Goal: Task Accomplishment & Management: Manage account settings

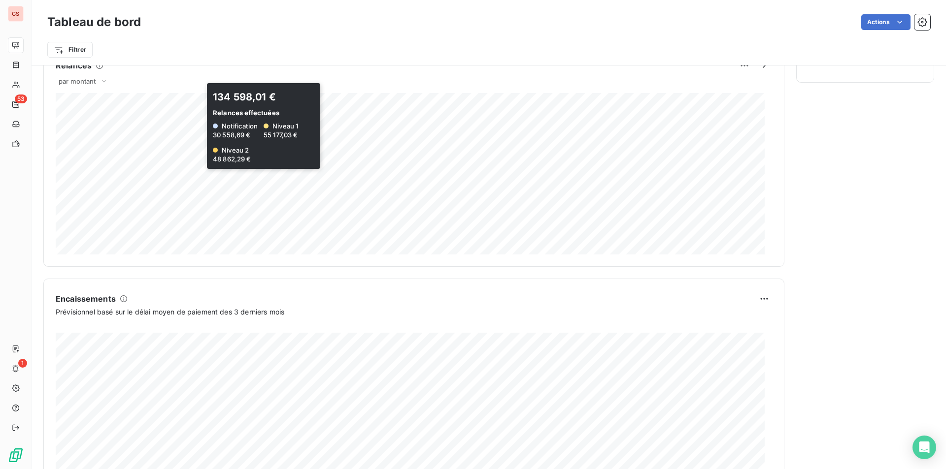
scroll to position [491, 0]
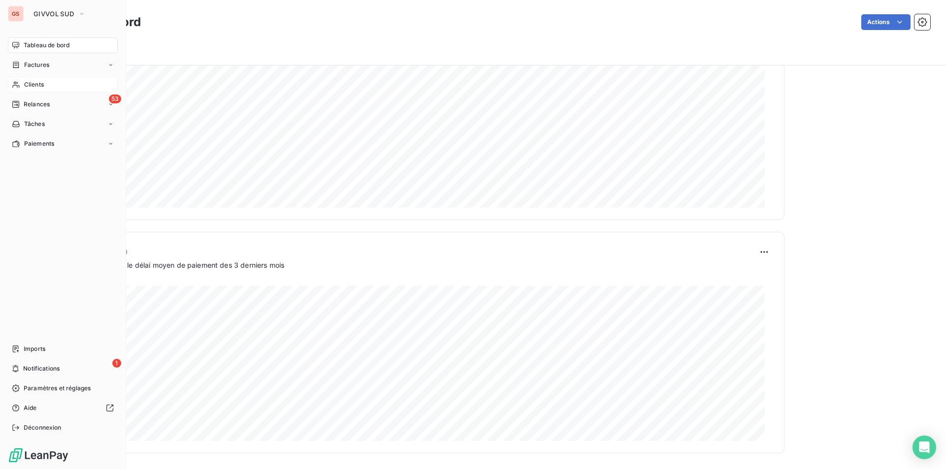
click at [30, 80] on div "Clients" at bounding box center [63, 85] width 110 height 16
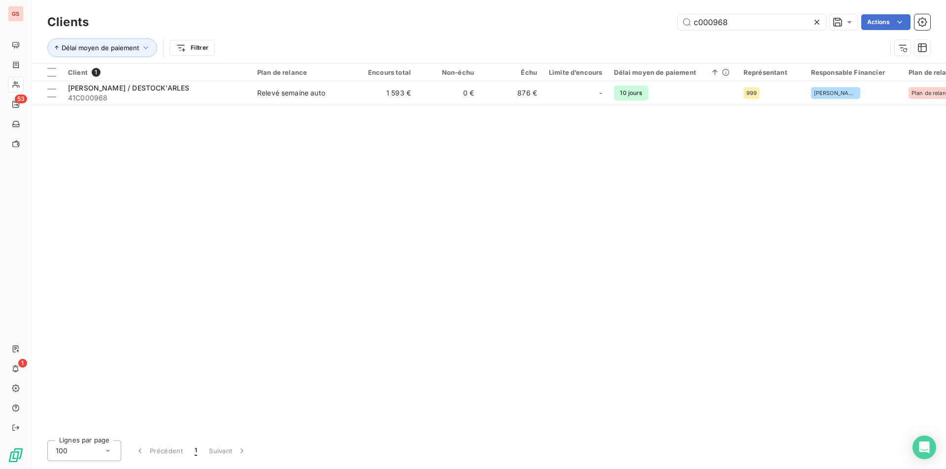
drag, startPoint x: 739, startPoint y: 21, endPoint x: 516, endPoint y: -4, distance: 225.1
click at [516, 0] on html "GS 53 1 Clients c000968 Actions Délai moyen de paiement Filtrer Client 1 Plan d…" at bounding box center [473, 234] width 946 height 469
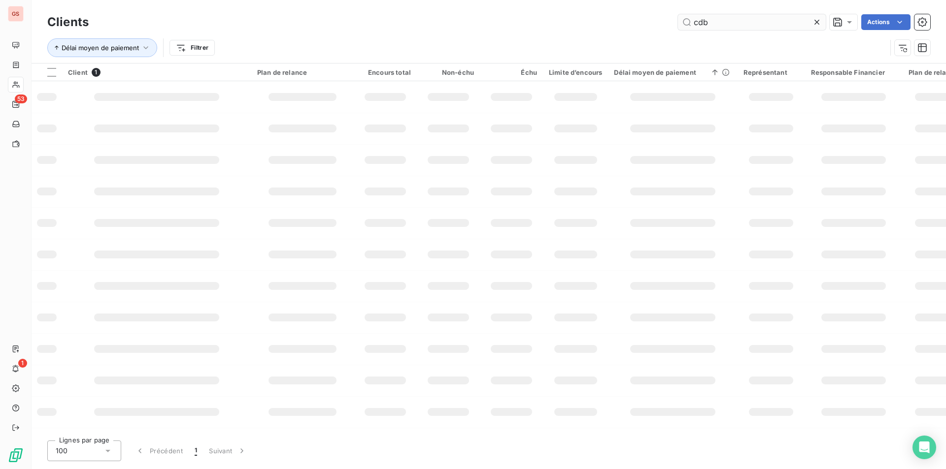
click at [722, 19] on input "cdb" at bounding box center [752, 22] width 148 height 16
drag, startPoint x: 717, startPoint y: 23, endPoint x: 602, endPoint y: 10, distance: 115.4
click at [602, 10] on div "Clients cdb Actions Délai moyen de paiement Filtrer" at bounding box center [489, 31] width 914 height 63
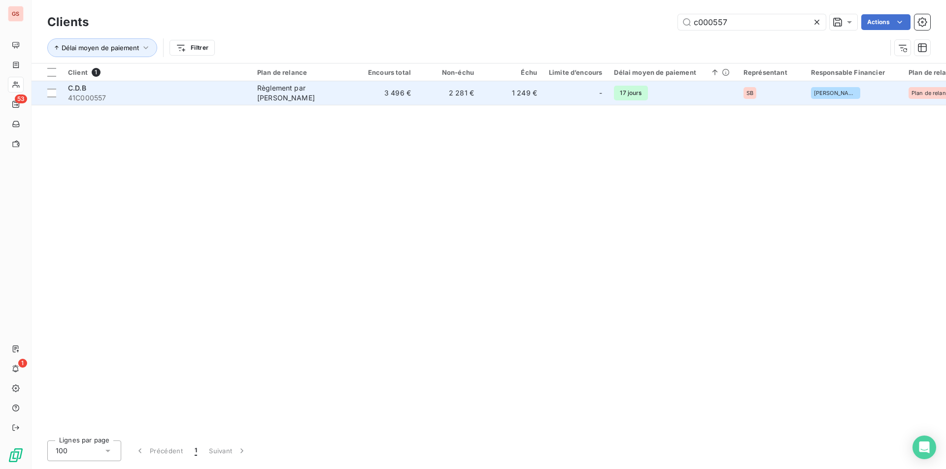
type input "c000557"
click at [304, 101] on td "Règlement par [PERSON_NAME]" at bounding box center [302, 93] width 102 height 24
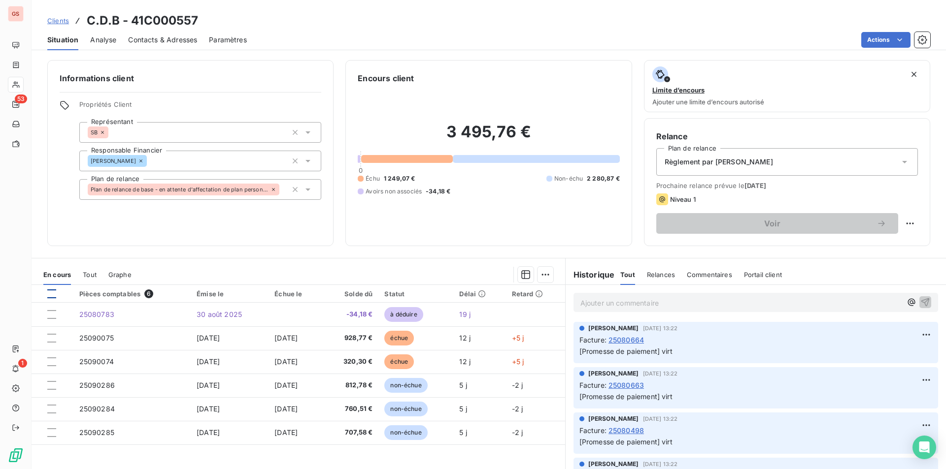
click at [55, 296] on div at bounding box center [51, 294] width 9 height 9
click at [538, 274] on html "GS 53 1 Clients C.D.B - 41C000557 Situation Analyse Contacts & Adresses Paramèt…" at bounding box center [473, 234] width 946 height 469
click at [516, 305] on div "Mettre en litige (6 factures) Ajouter une promesse de paiement (5 factures)" at bounding box center [456, 305] width 186 height 41
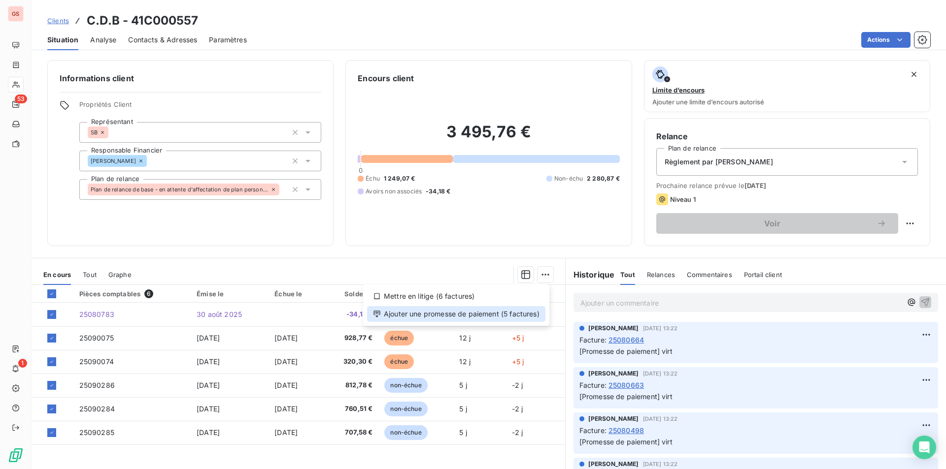
click at [514, 311] on div "Ajouter une promesse de paiement (5 factures)" at bounding box center [456, 314] width 178 height 16
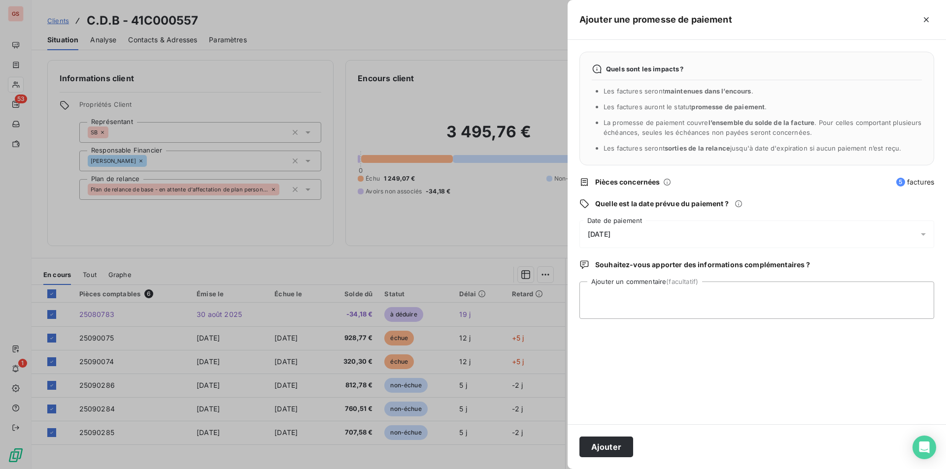
click at [631, 241] on div "[DATE]" at bounding box center [756, 235] width 355 height 28
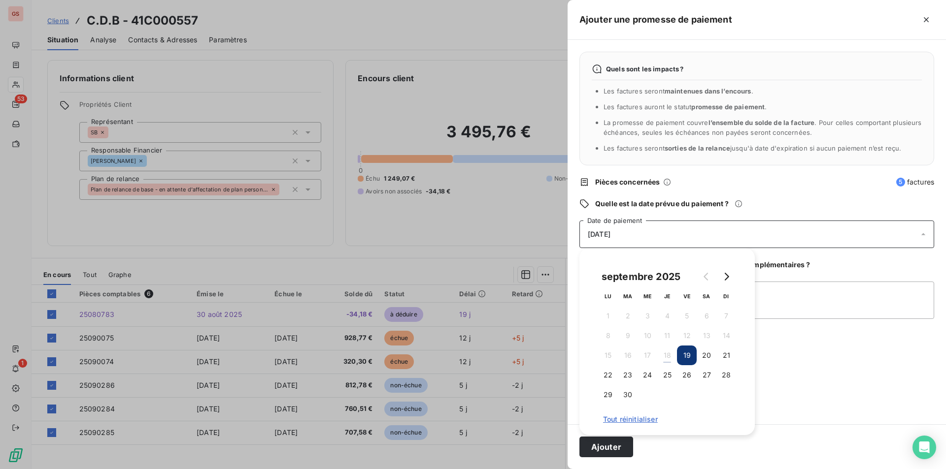
drag, startPoint x: 609, startPoint y: 372, endPoint x: 628, endPoint y: 365, distance: 19.9
click at [609, 369] on button "22" at bounding box center [608, 375] width 20 height 20
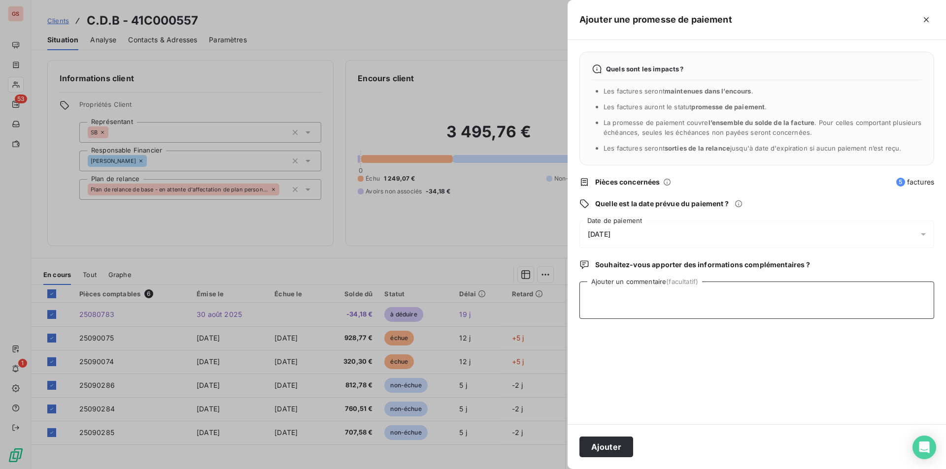
drag, startPoint x: 805, startPoint y: 312, endPoint x: 827, endPoint y: 271, distance: 46.5
click at [805, 311] on textarea "Ajouter un commentaire (facultatif)" at bounding box center [756, 300] width 355 height 37
type textarea "virt"
click at [618, 445] on button "Ajouter" at bounding box center [606, 447] width 54 height 21
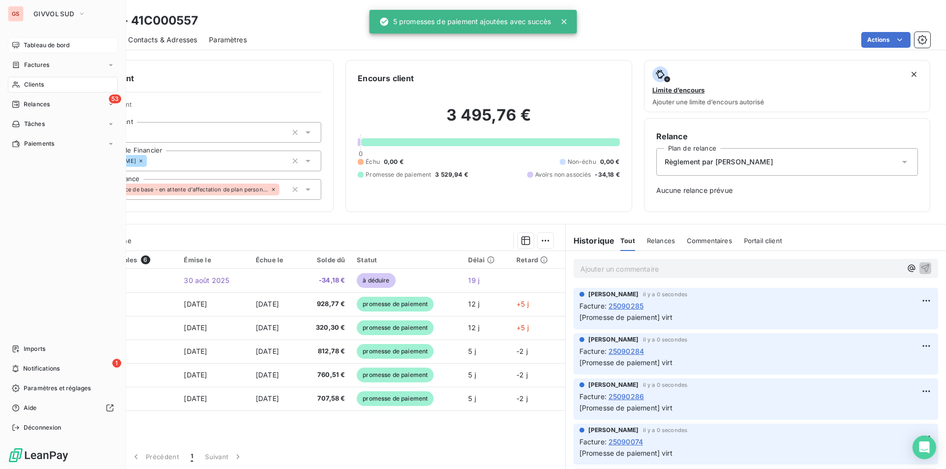
click at [36, 44] on span "Tableau de bord" at bounding box center [47, 45] width 46 height 9
